Goal: Information Seeking & Learning: Learn about a topic

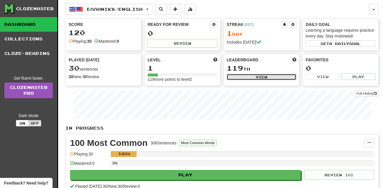
click at [248, 77] on button "View" at bounding box center [261, 77] width 70 height 6
select select "**********"
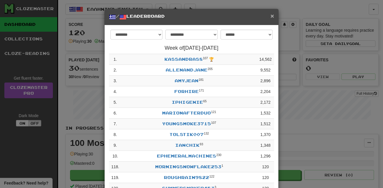
click at [272, 15] on span "×" at bounding box center [271, 15] width 3 height 7
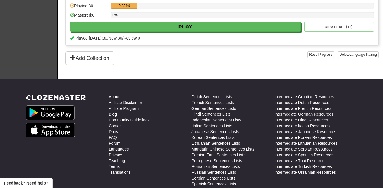
scroll to position [231, 0]
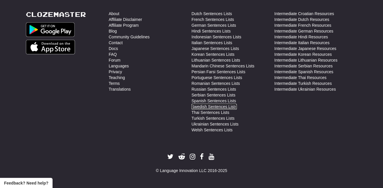
click at [198, 105] on link "Swedish Sentences Lists" at bounding box center [213, 107] width 45 height 6
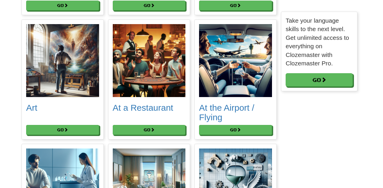
scroll to position [181, 0]
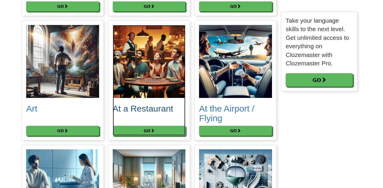
click at [151, 86] on img at bounding box center [149, 61] width 73 height 73
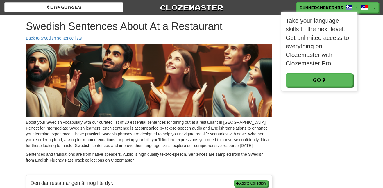
scroll to position [80, 76]
